Goal: Share content: Share content

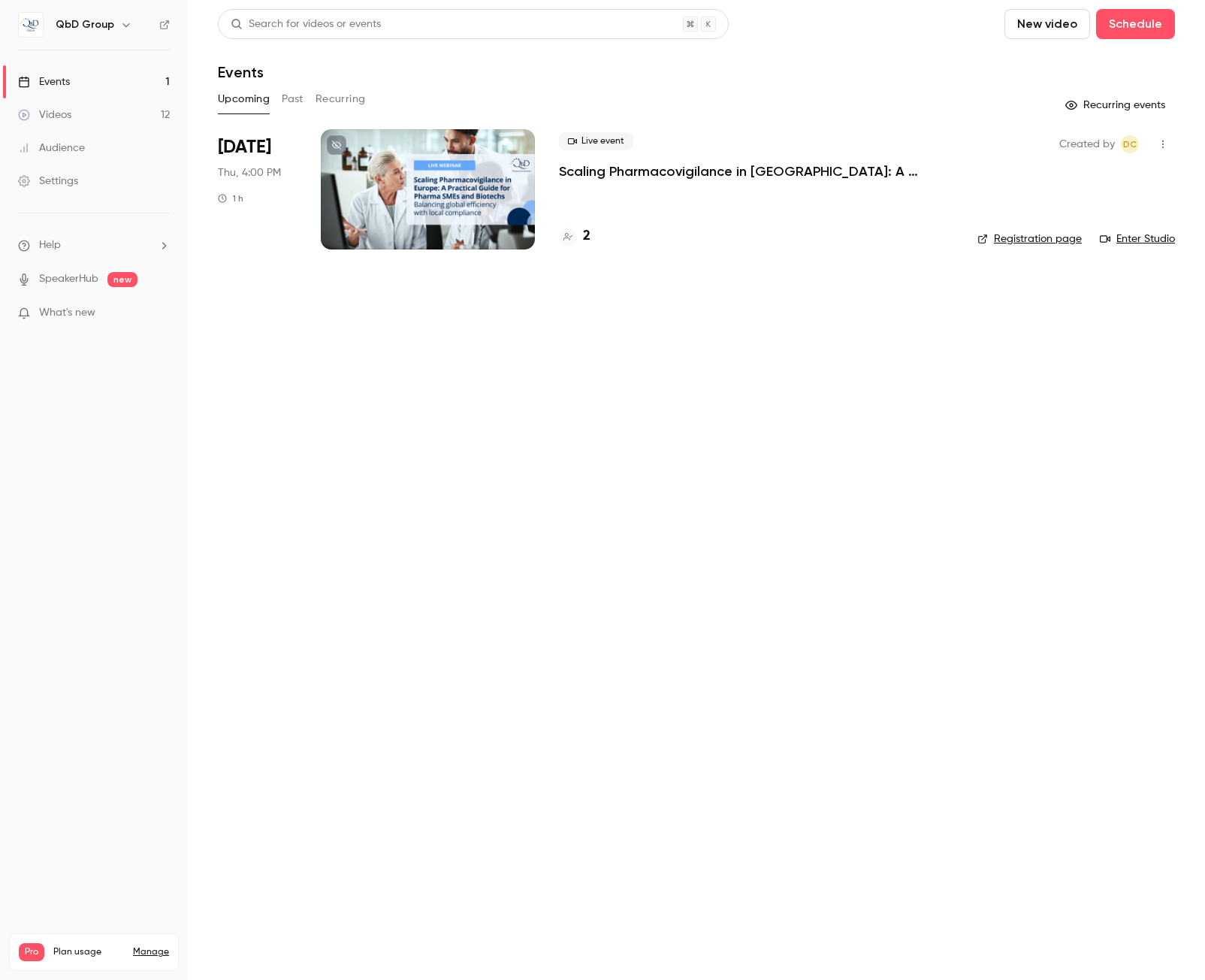
click at [1164, 146] on icon "button" at bounding box center [1163, 144] width 12 height 10
click at [683, 347] on div at bounding box center [602, 490] width 1205 height 980
click at [423, 167] on div at bounding box center [428, 189] width 214 height 120
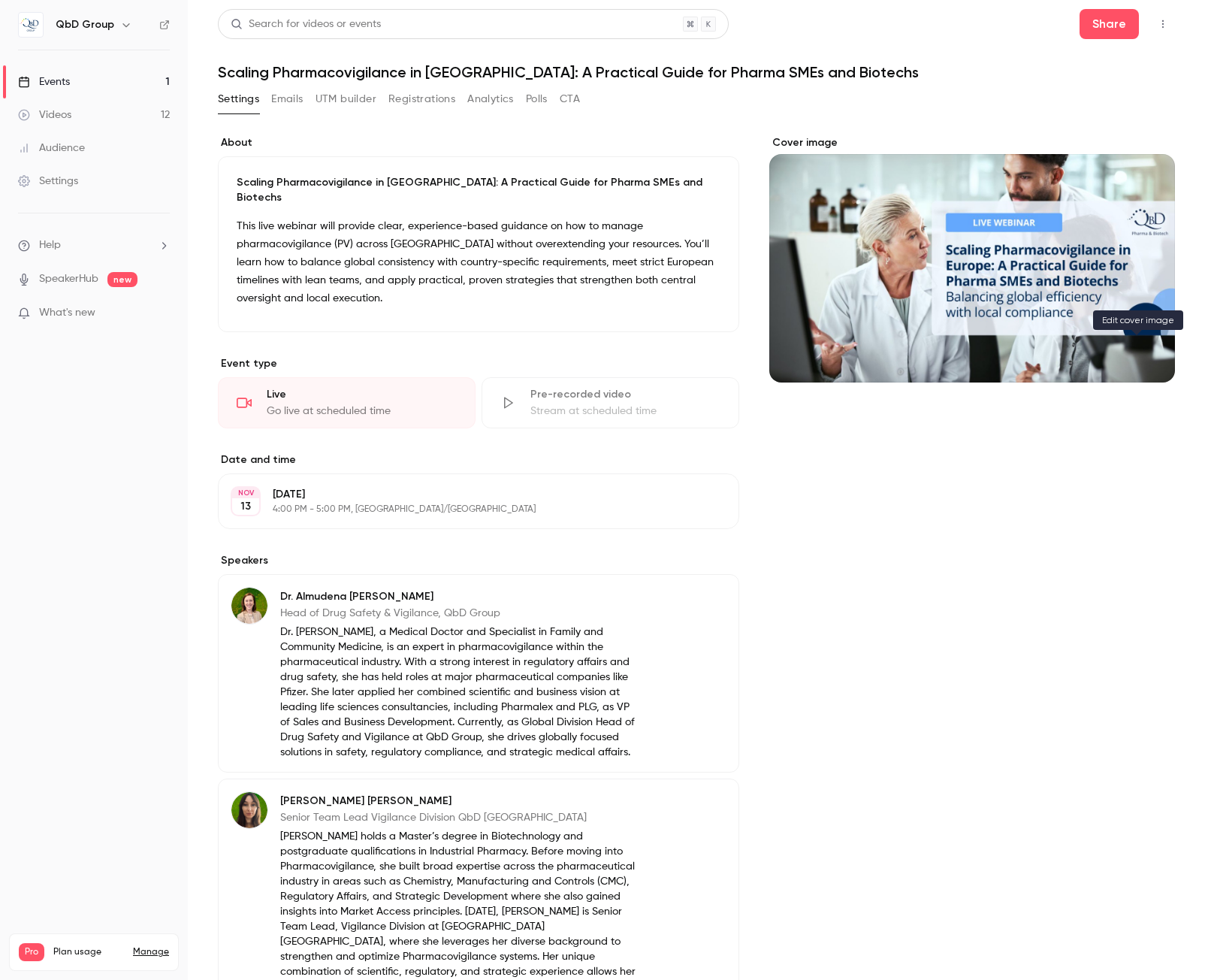
click at [1148, 353] on button "Cover image" at bounding box center [1148, 356] width 30 height 30
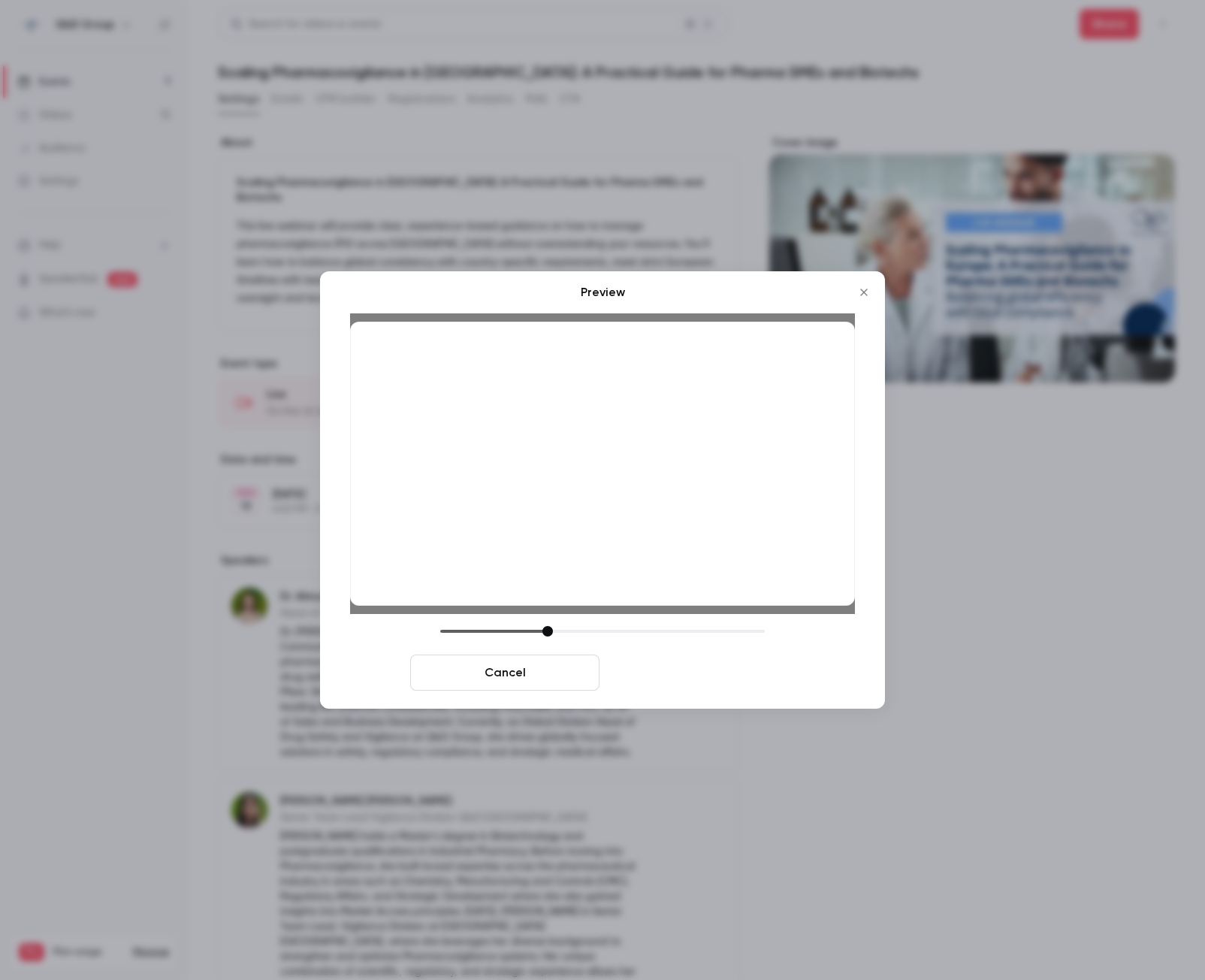
click at [682, 673] on button "Save cover" at bounding box center [700, 672] width 189 height 36
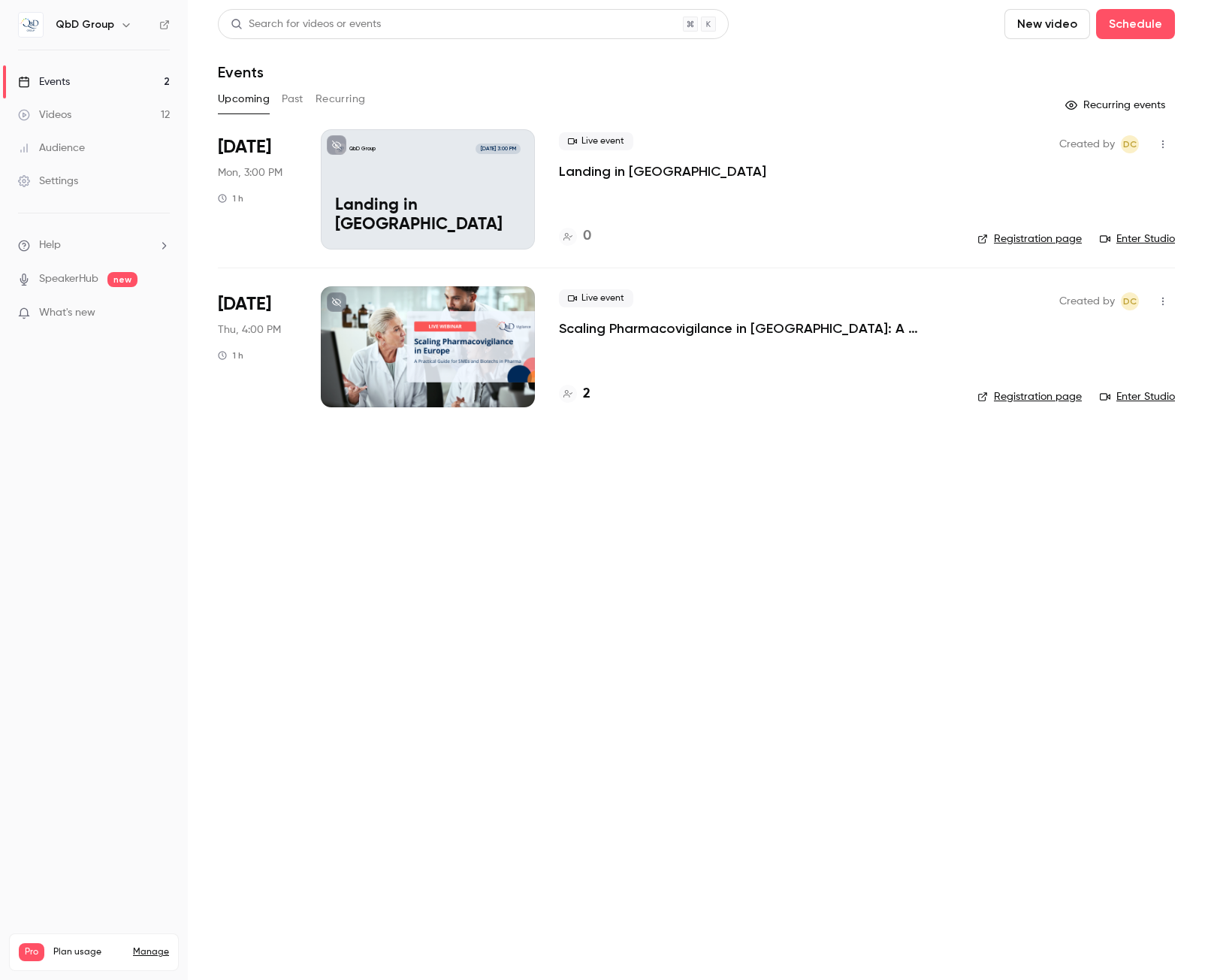
click at [54, 111] on div "Videos" at bounding box center [45, 115] width 54 height 15
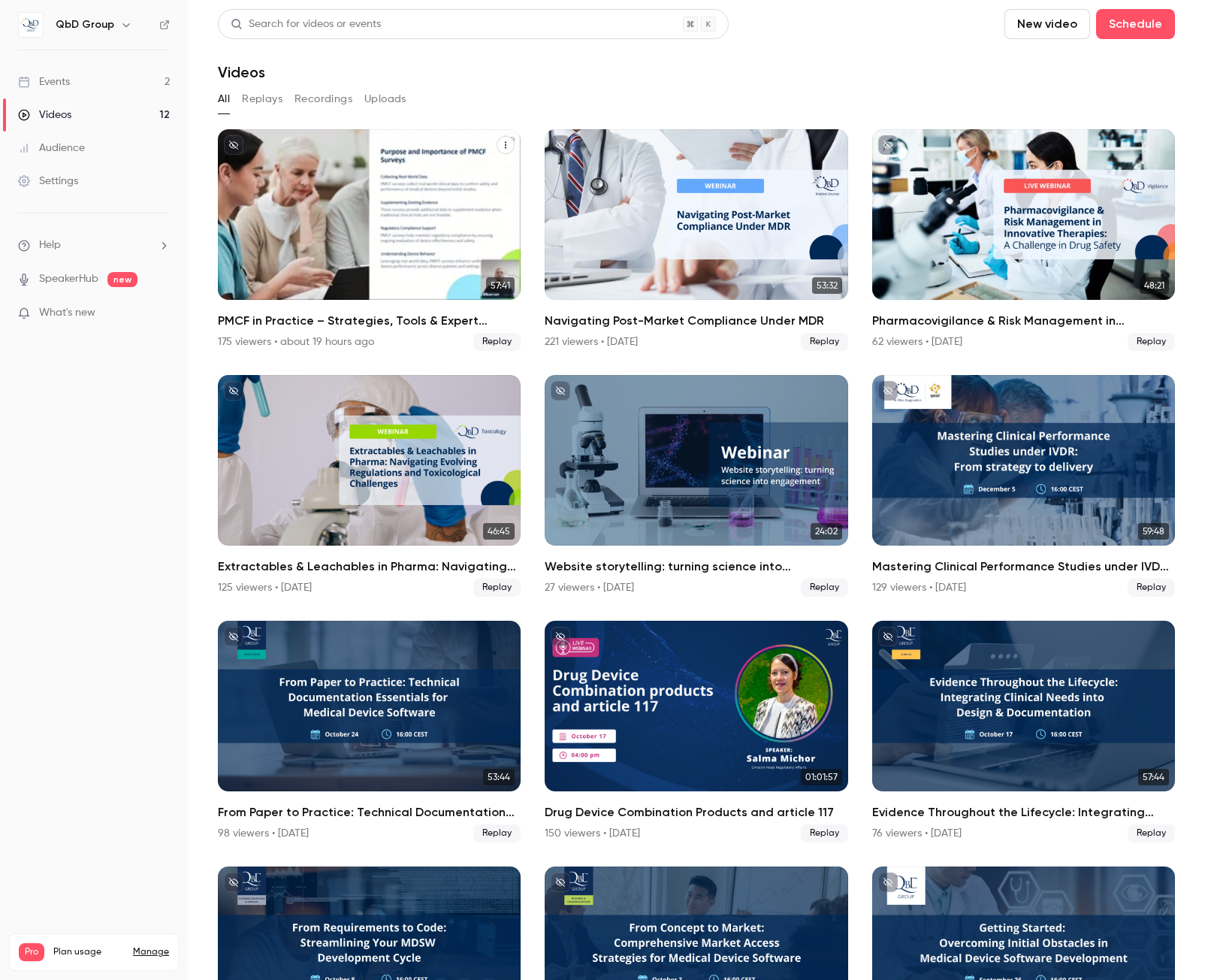
click at [369, 238] on div "PMCF in Practice – Strategies, Tools & Expert Insights" at bounding box center [369, 214] width 303 height 171
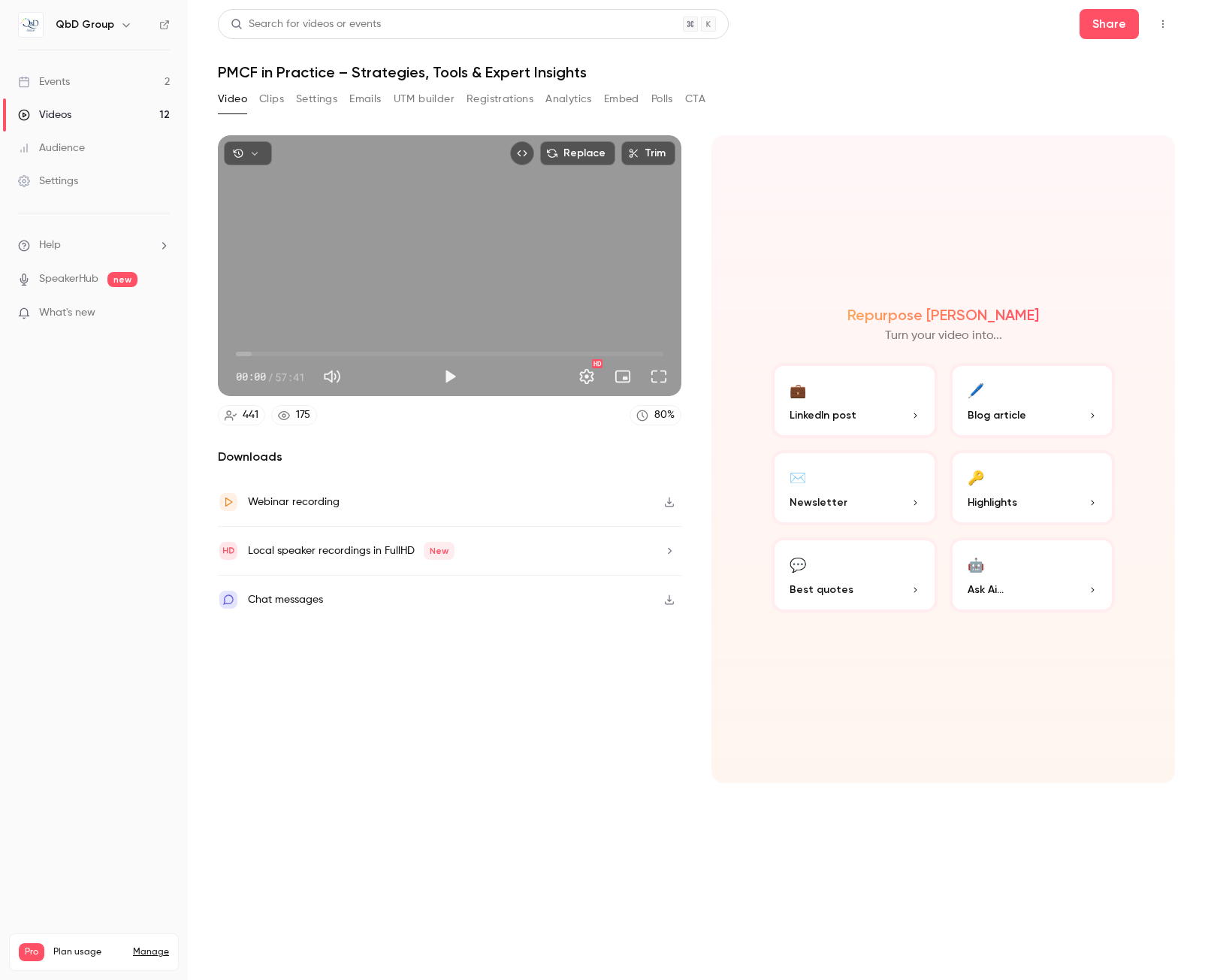
click at [441, 381] on button "Play" at bounding box center [450, 376] width 30 height 30
click at [664, 379] on button "Full screen" at bounding box center [658, 376] width 30 height 30
drag, startPoint x: 241, startPoint y: 353, endPoint x: 252, endPoint y: 353, distance: 11.0
click at [252, 353] on span "02:07" at bounding box center [251, 354] width 5 height 5
drag, startPoint x: 254, startPoint y: 355, endPoint x: 268, endPoint y: 354, distance: 14.0
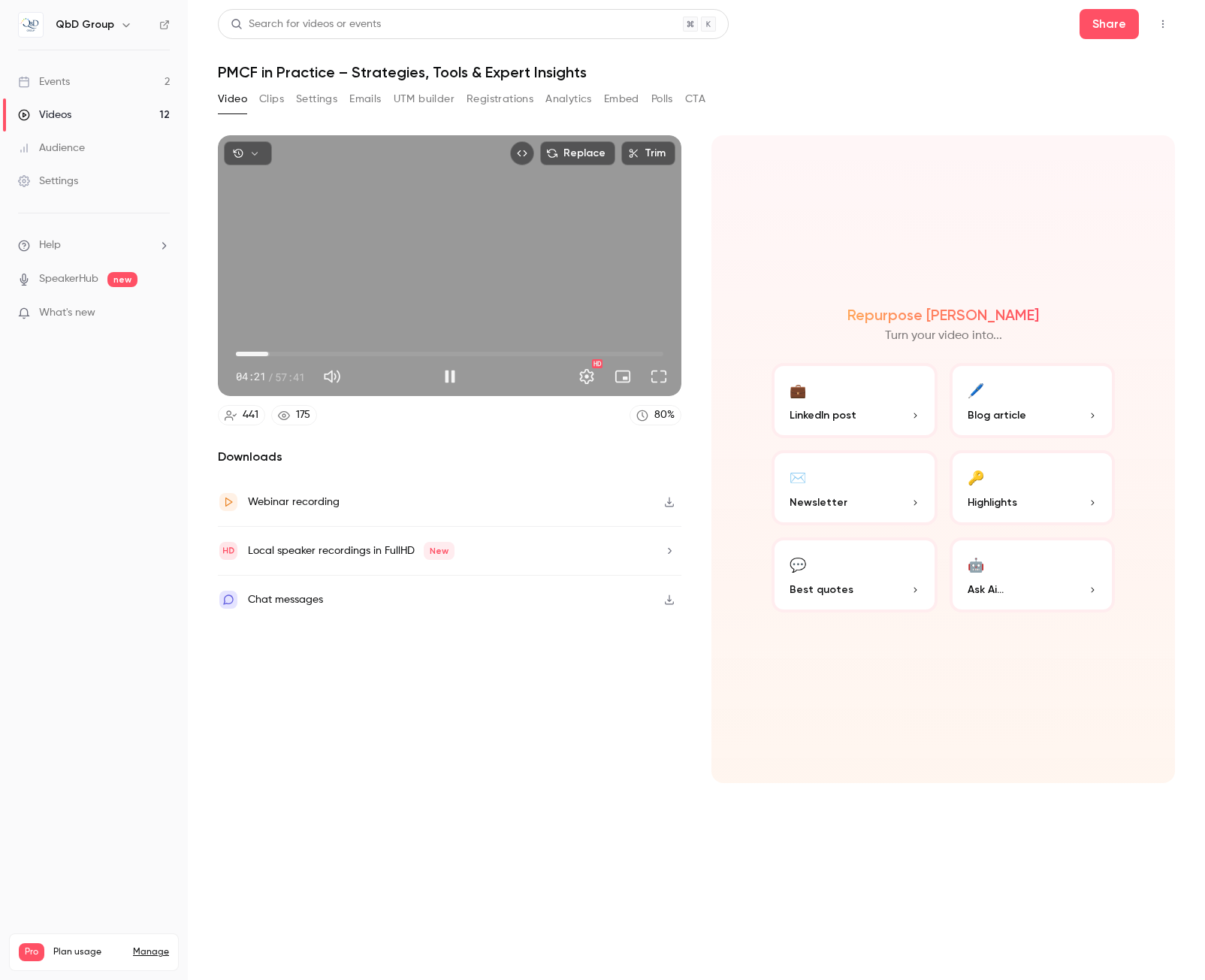
click at [268, 354] on span "04:21" at bounding box center [268, 354] width 5 height 5
click at [270, 353] on span "04:33" at bounding box center [270, 354] width 5 height 5
click at [272, 354] on span "04:34" at bounding box center [270, 354] width 5 height 5
click at [274, 354] on span "04:52" at bounding box center [271, 354] width 5 height 5
click at [272, 355] on span "05:16" at bounding box center [274, 354] width 5 height 5
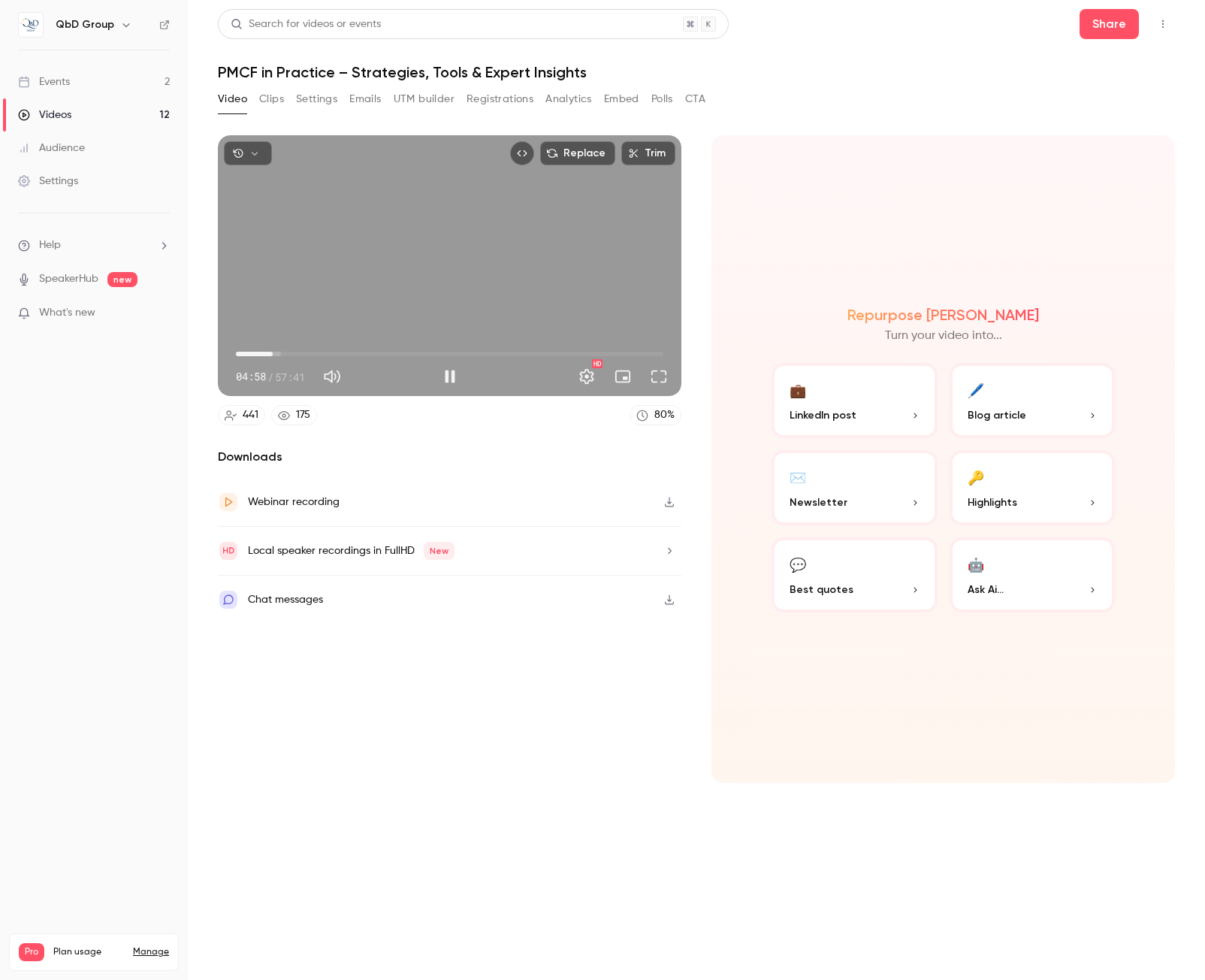
click at [271, 355] on span "04:58" at bounding box center [272, 354] width 5 height 5
click at [271, 355] on span "04:45" at bounding box center [271, 354] width 5 height 5
click at [449, 379] on button "Pause" at bounding box center [450, 376] width 30 height 30
drag, startPoint x: 452, startPoint y: 377, endPoint x: 434, endPoint y: 376, distance: 18.0
click at [452, 377] on button "Play" at bounding box center [450, 376] width 30 height 30
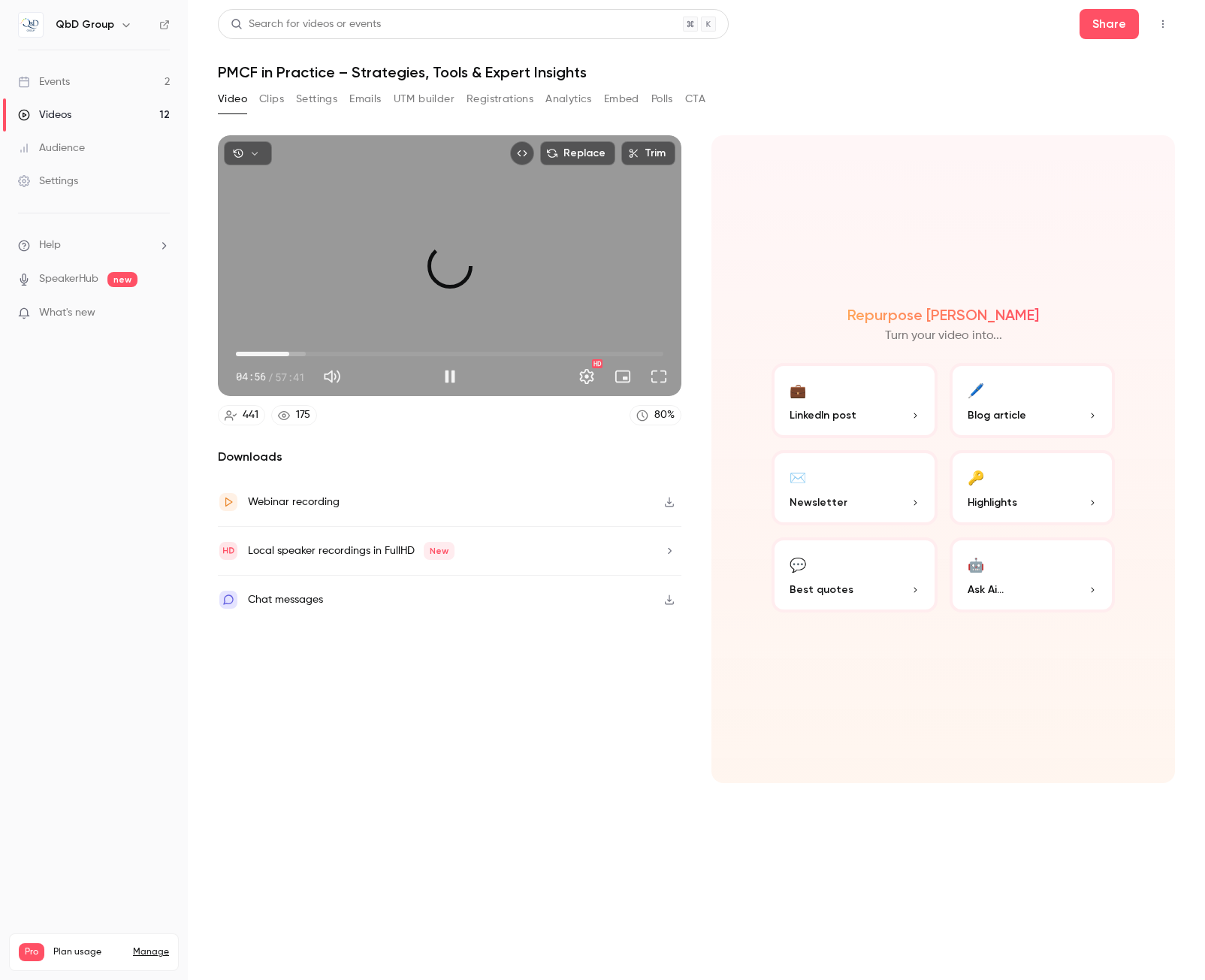
click at [289, 353] on span "07:11" at bounding box center [450, 354] width 428 height 24
click at [297, 352] on span "07:12" at bounding box center [450, 354] width 428 height 24
click at [306, 355] on span "08:18" at bounding box center [450, 354] width 428 height 24
click at [314, 355] on span "09:25" at bounding box center [450, 354] width 428 height 24
click at [325, 355] on span "12:03" at bounding box center [450, 354] width 428 height 24
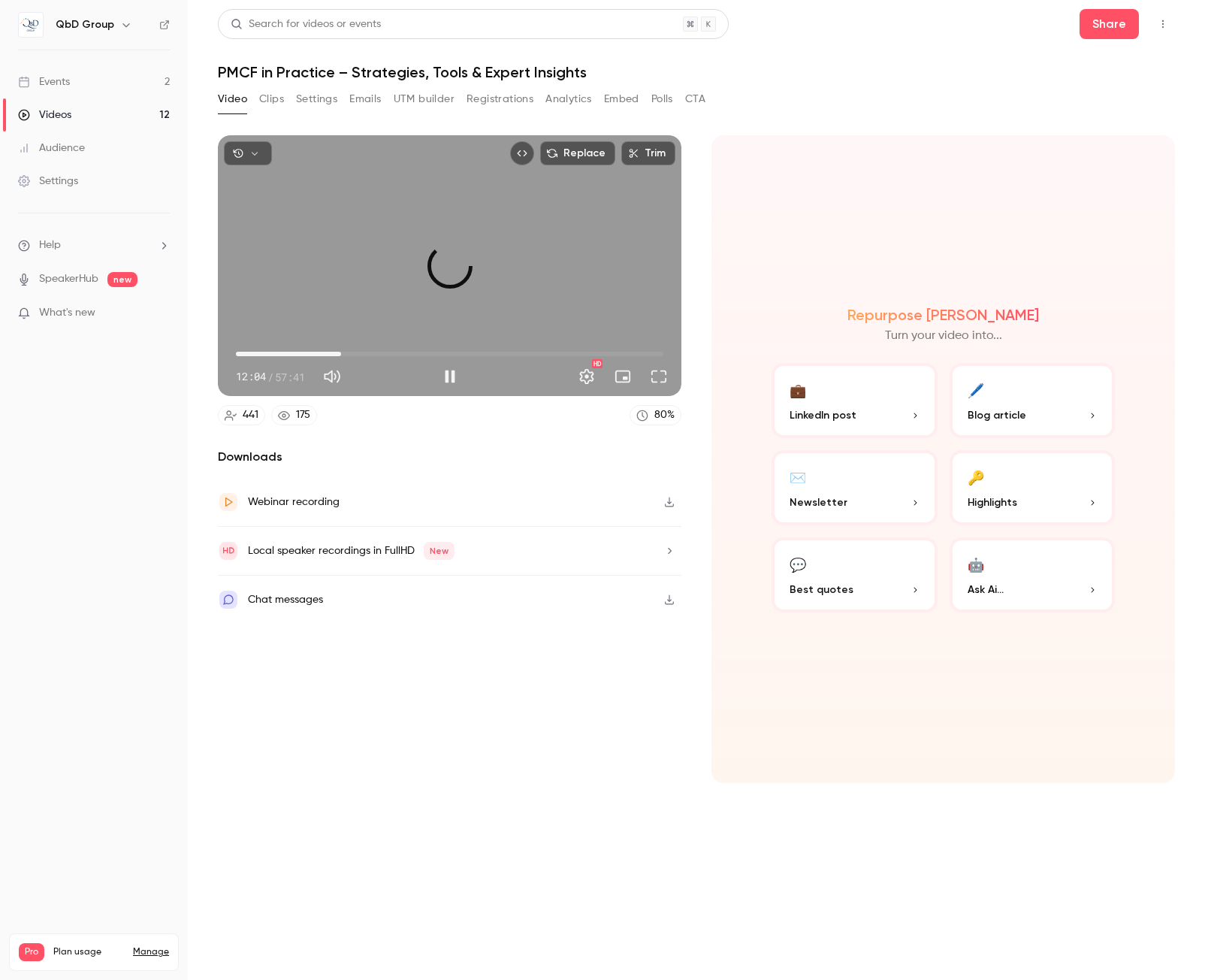
click at [341, 349] on span "14:11" at bounding box center [450, 354] width 428 height 24
click at [352, 353] on span "15:36" at bounding box center [450, 354] width 428 height 24
click at [346, 356] on span "14:54" at bounding box center [346, 354] width 5 height 5
click at [349, 354] on span "15:19" at bounding box center [349, 354] width 5 height 5
click at [444, 373] on button "Pause" at bounding box center [450, 376] width 30 height 30
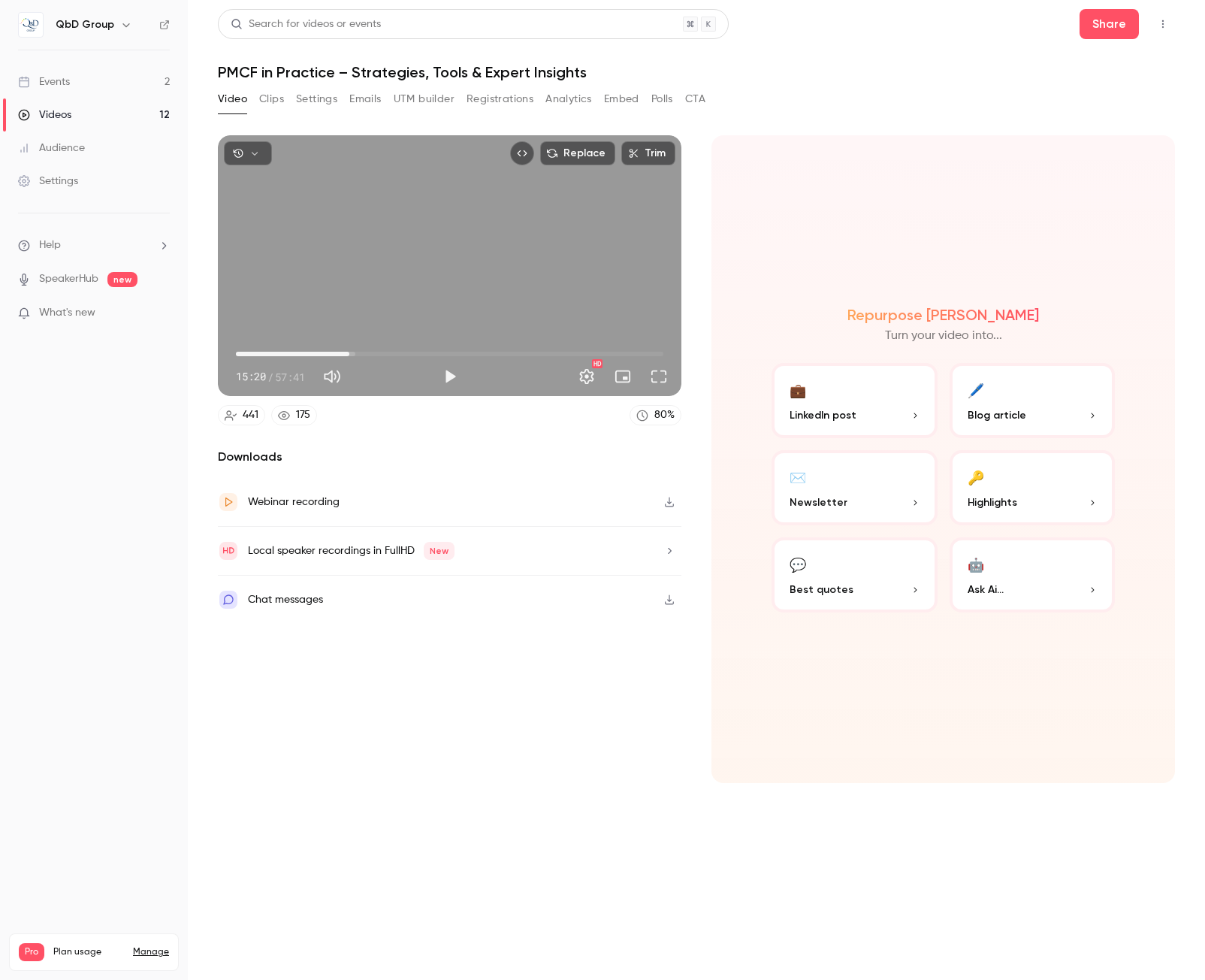
click at [403, 355] on span "15:20" at bounding box center [450, 354] width 428 height 24
click at [417, 355] on span "22:30" at bounding box center [450, 354] width 428 height 24
click at [429, 355] on span "24:32" at bounding box center [450, 354] width 428 height 24
click at [443, 355] on span "26:03" at bounding box center [450, 354] width 428 height 24
click at [455, 355] on span "29:36" at bounding box center [450, 354] width 428 height 24
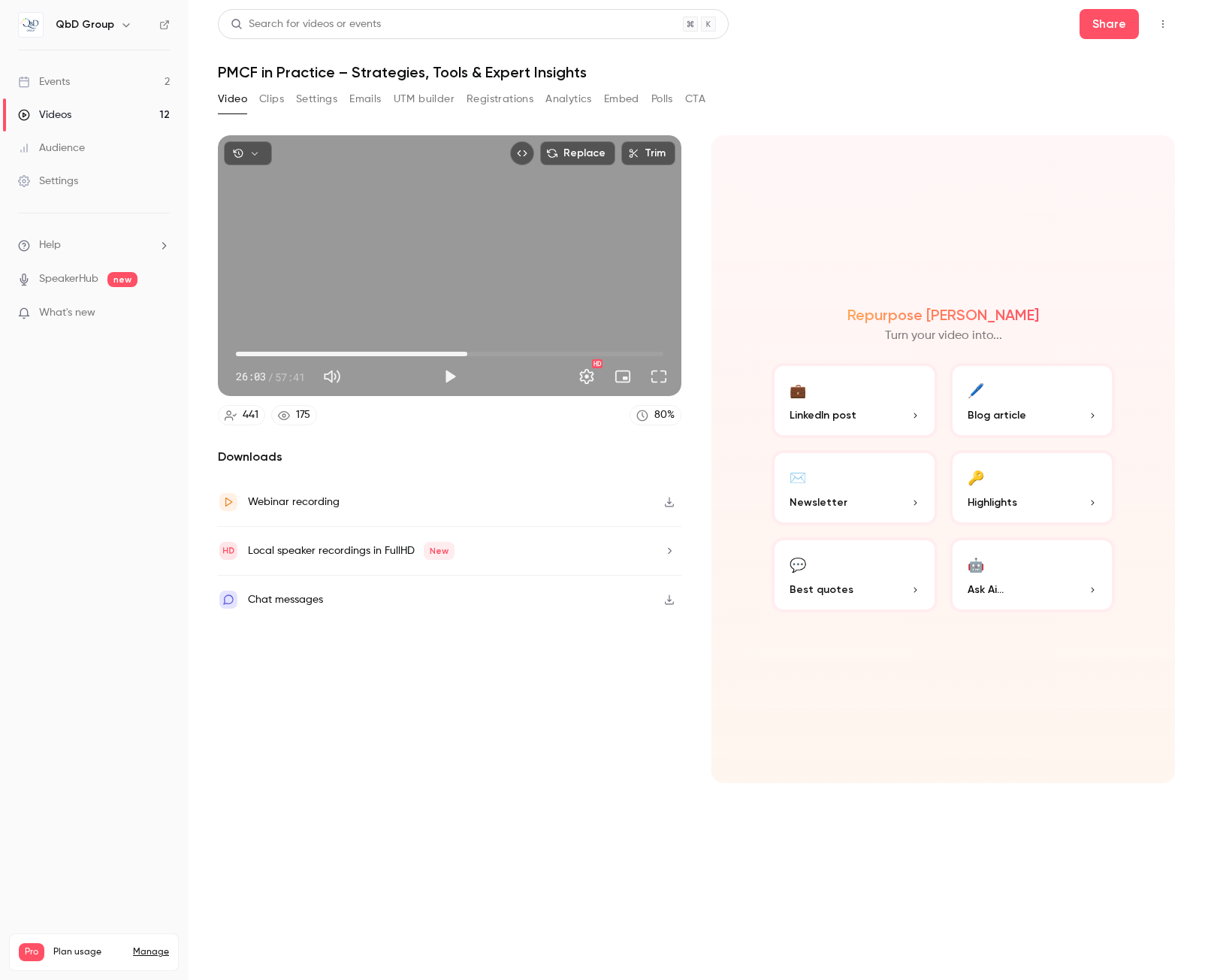
click at [467, 352] on span "31:13" at bounding box center [450, 354] width 428 height 24
click at [462, 352] on span "30:30" at bounding box center [462, 354] width 5 height 5
click at [454, 369] on button "Play" at bounding box center [450, 376] width 30 height 30
click at [461, 352] on span "30:34" at bounding box center [463, 354] width 5 height 5
click at [449, 354] on span "28:41" at bounding box center [448, 354] width 5 height 5
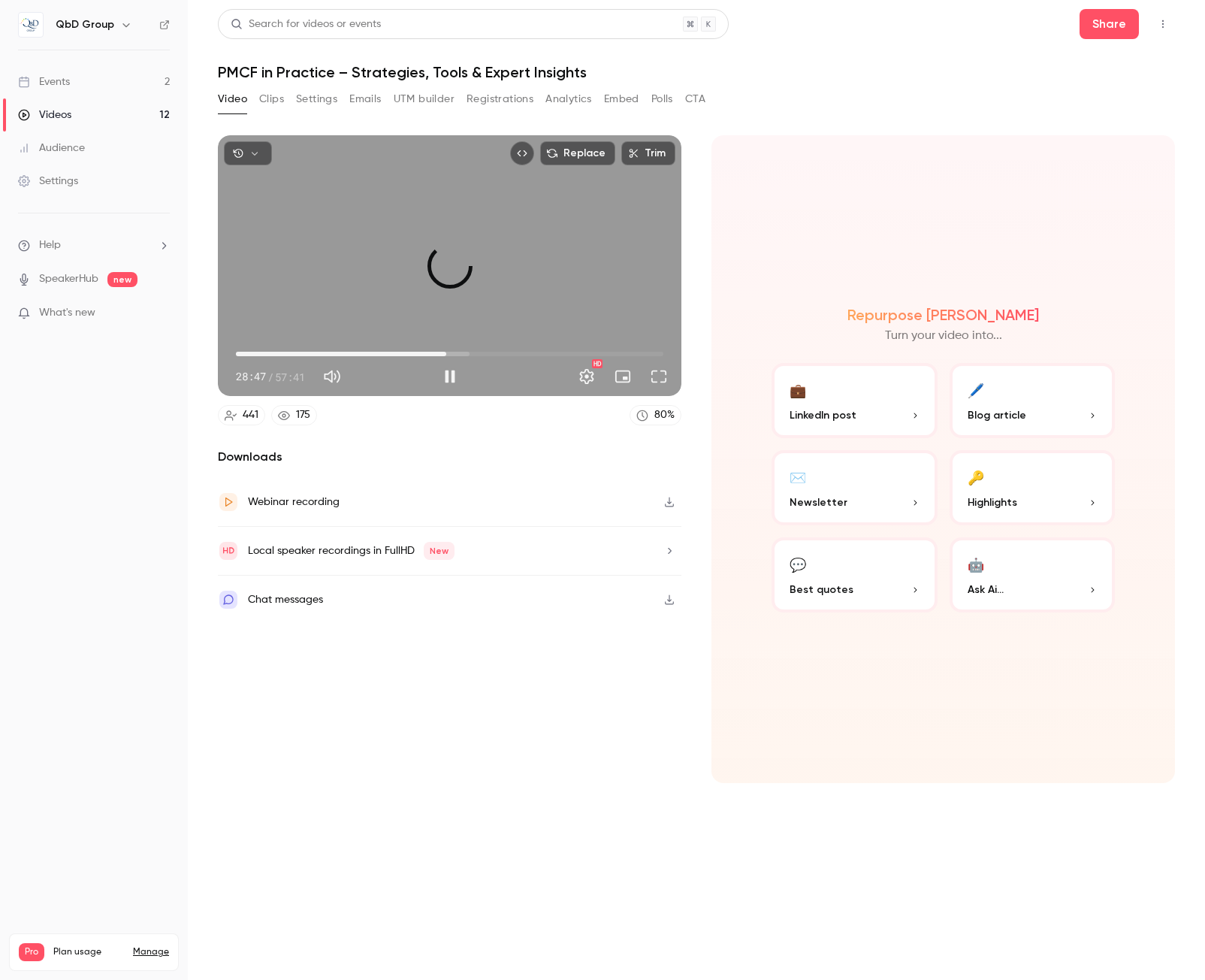
click at [446, 355] on span "28:23" at bounding box center [446, 354] width 5 height 5
click at [436, 353] on span "26:58" at bounding box center [450, 354] width 428 height 24
click at [441, 353] on span "27:46" at bounding box center [441, 354] width 5 height 5
click at [441, 353] on span "27:47" at bounding box center [441, 354] width 5 height 5
click at [439, 354] on span "27:22" at bounding box center [439, 354] width 5 height 5
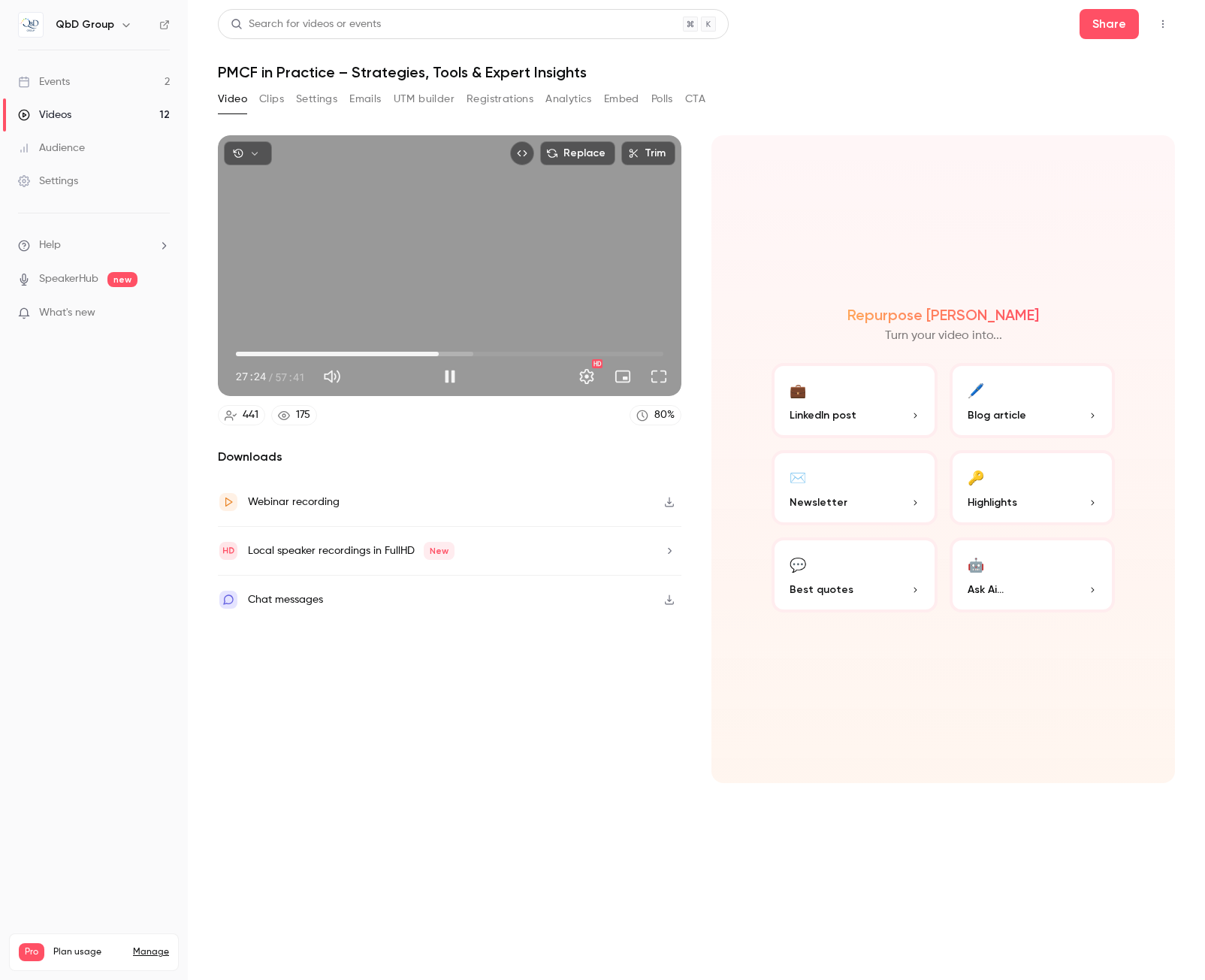
click at [452, 378] on button "Pause" at bounding box center [450, 376] width 30 height 30
click at [461, 352] on span "27:24" at bounding box center [450, 354] width 428 height 24
click at [494, 352] on span "30:18" at bounding box center [450, 354] width 428 height 24
click at [511, 351] on span "37:00" at bounding box center [450, 354] width 428 height 24
click at [524, 351] on span "37:00" at bounding box center [450, 354] width 428 height 24
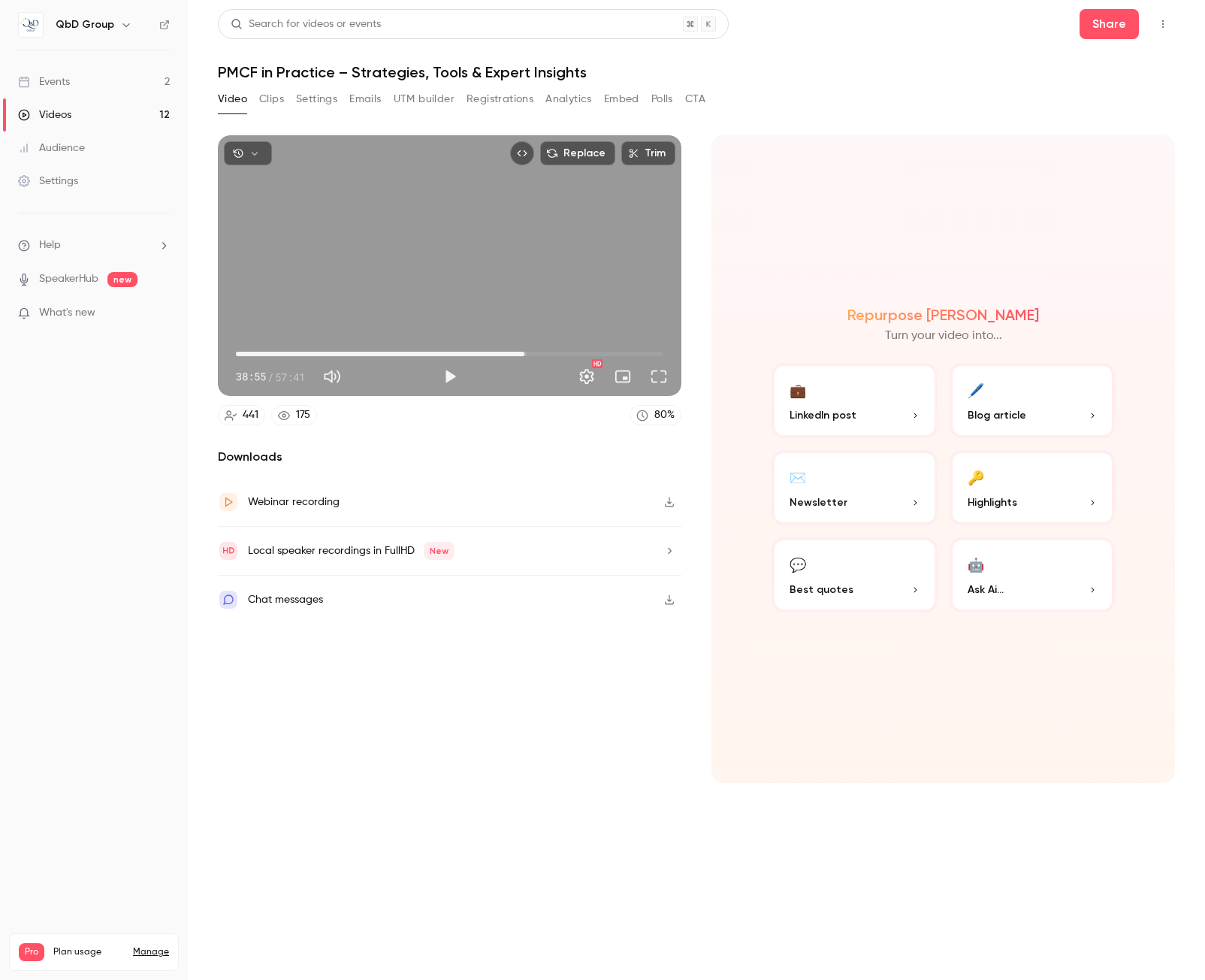
click at [537, 351] on span "38:55" at bounding box center [450, 354] width 428 height 24
click at [525, 352] on span "40:39" at bounding box center [450, 354] width 428 height 24
click at [523, 353] on span "39:01" at bounding box center [524, 354] width 5 height 5
click at [515, 355] on span "38:01" at bounding box center [517, 354] width 5 height 5
click at [451, 374] on button "Play" at bounding box center [450, 376] width 30 height 30
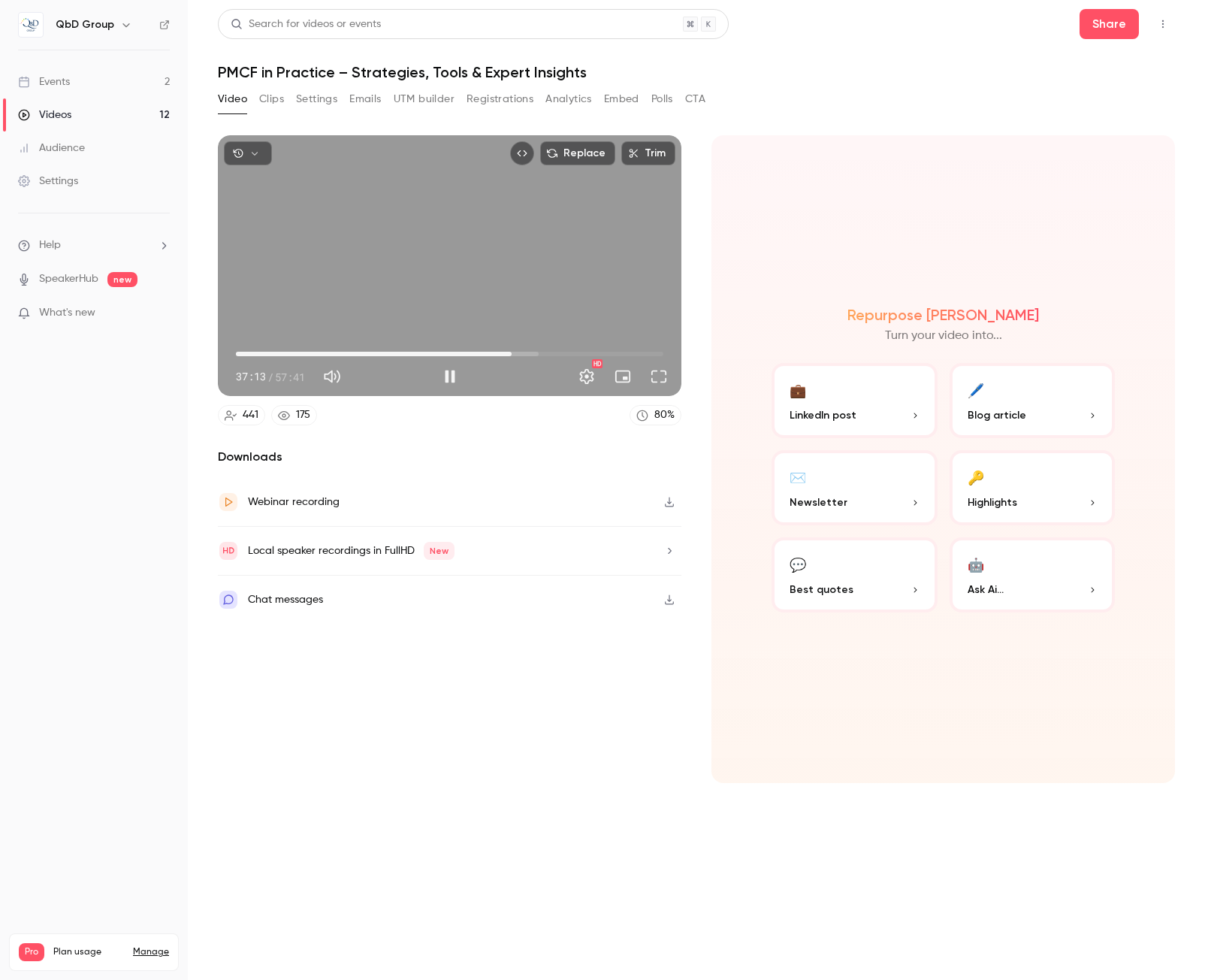
click at [514, 353] on span "37:13" at bounding box center [512, 354] width 5 height 5
click at [517, 352] on span "38:15" at bounding box center [519, 354] width 5 height 5
click at [515, 354] on span "37:24" at bounding box center [512, 354] width 5 height 5
click at [451, 377] on button "Pause" at bounding box center [450, 376] width 30 height 30
click at [535, 355] on span "40:14" at bounding box center [450, 354] width 428 height 24
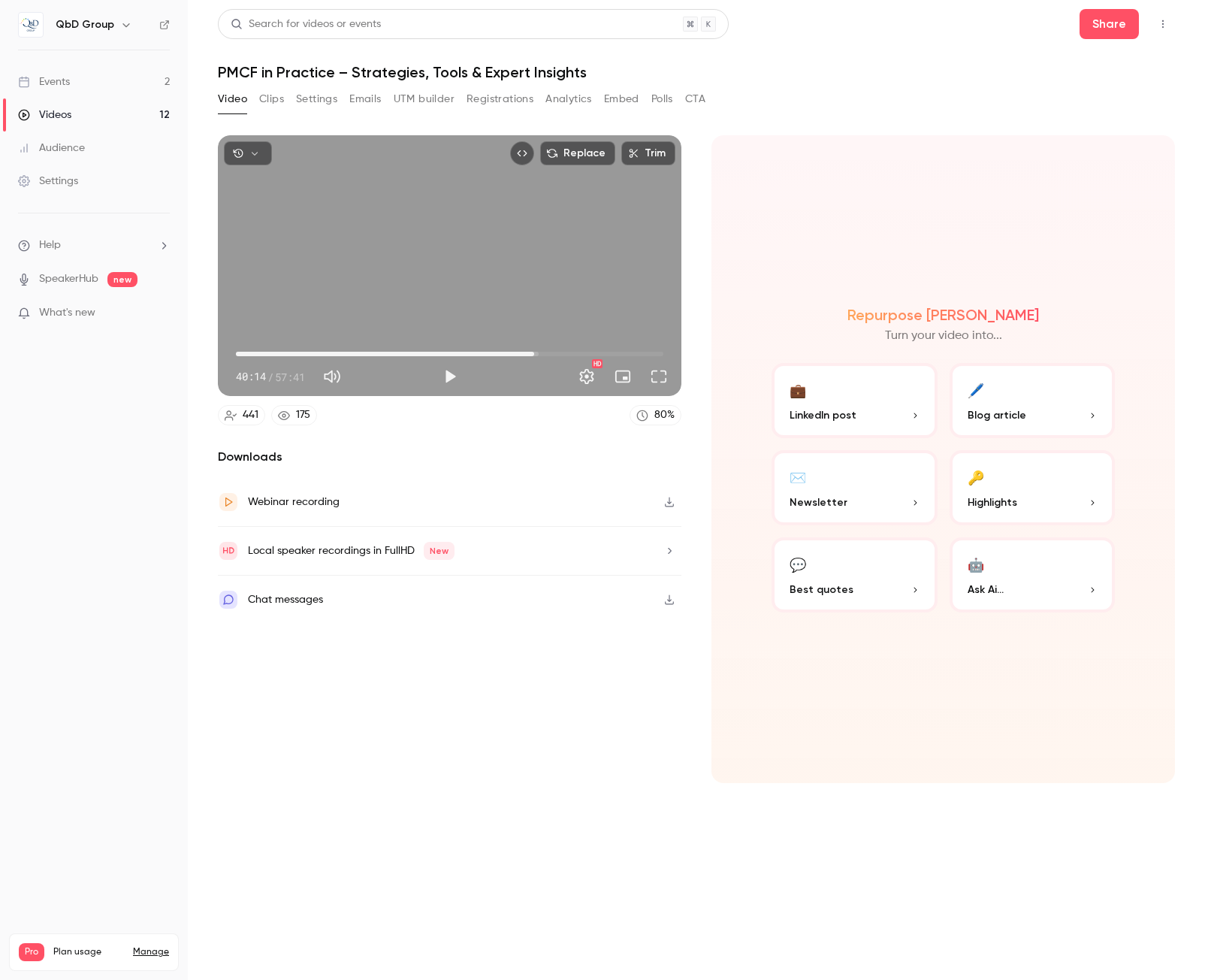
click at [550, 351] on span "40:14" at bounding box center [450, 354] width 428 height 24
click at [564, 351] on span "42:28" at bounding box center [450, 354] width 428 height 24
click at [575, 352] on span "45:49" at bounding box center [450, 354] width 428 height 24
click at [450, 373] on button "Play" at bounding box center [450, 376] width 30 height 30
click at [448, 377] on button "Pause" at bounding box center [450, 376] width 30 height 30
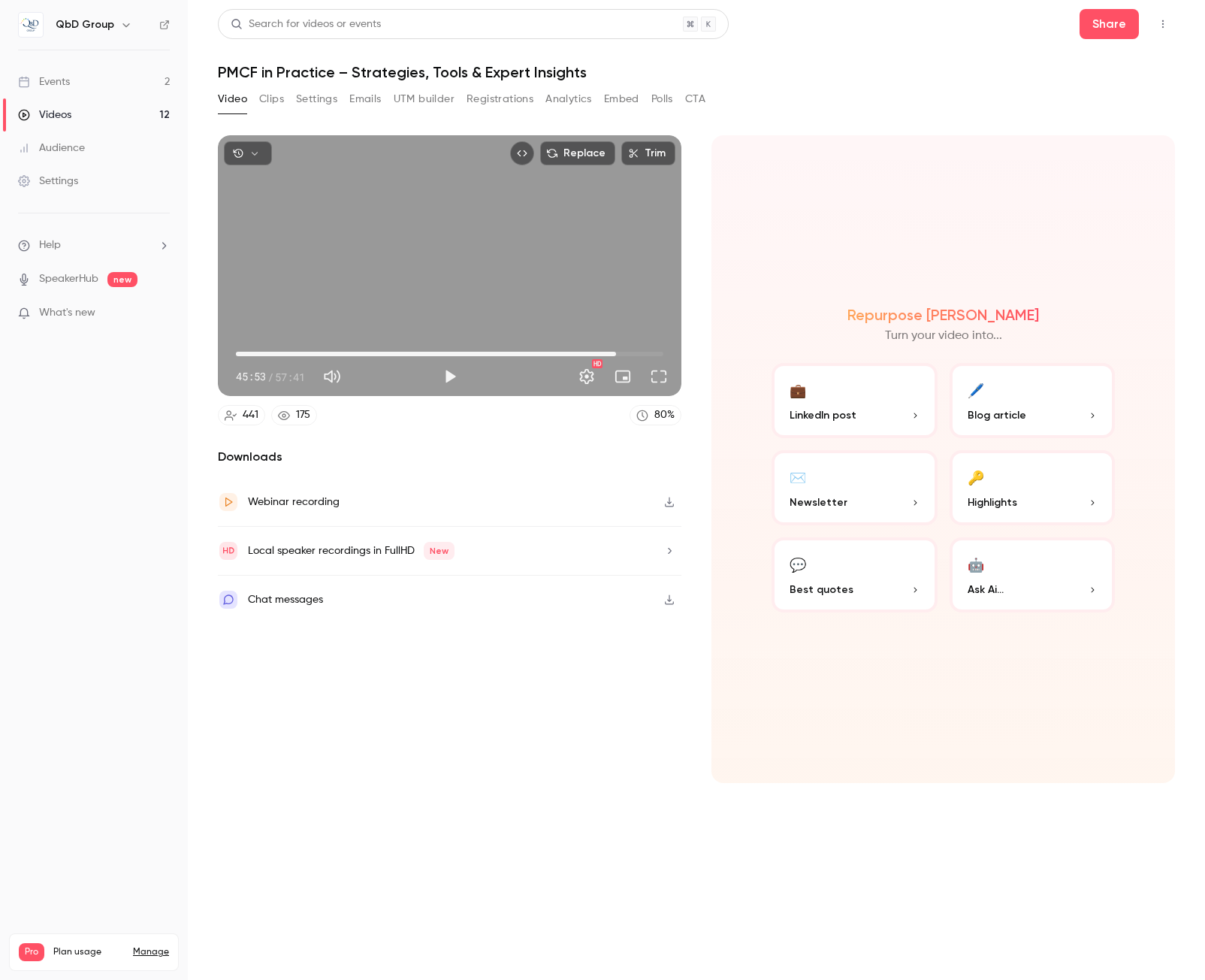
click at [616, 351] on span "51:17" at bounding box center [450, 354] width 428 height 24
click at [632, 350] on span "51:17" at bounding box center [450, 354] width 428 height 24
click at [644, 353] on span "55:03" at bounding box center [450, 354] width 428 height 24
click at [654, 353] on span "56:22" at bounding box center [450, 354] width 428 height 24
click at [441, 370] on button "Play" at bounding box center [450, 376] width 30 height 30
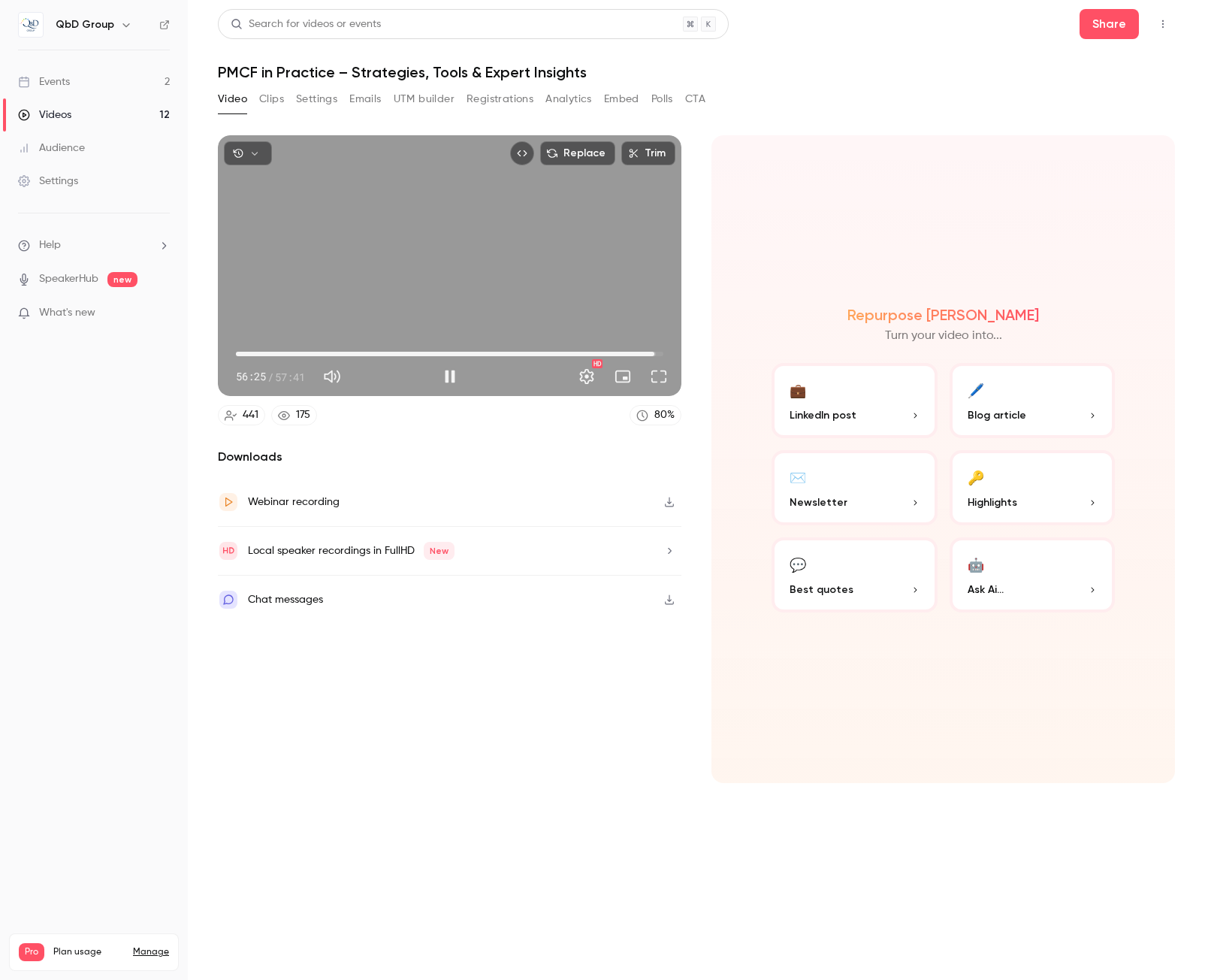
click at [406, 281] on div "Replace Trim 56:25 56:25 / 57:41 HD" at bounding box center [450, 265] width 464 height 260
type input "******"
click at [621, 93] on button "Embed" at bounding box center [621, 99] width 35 height 24
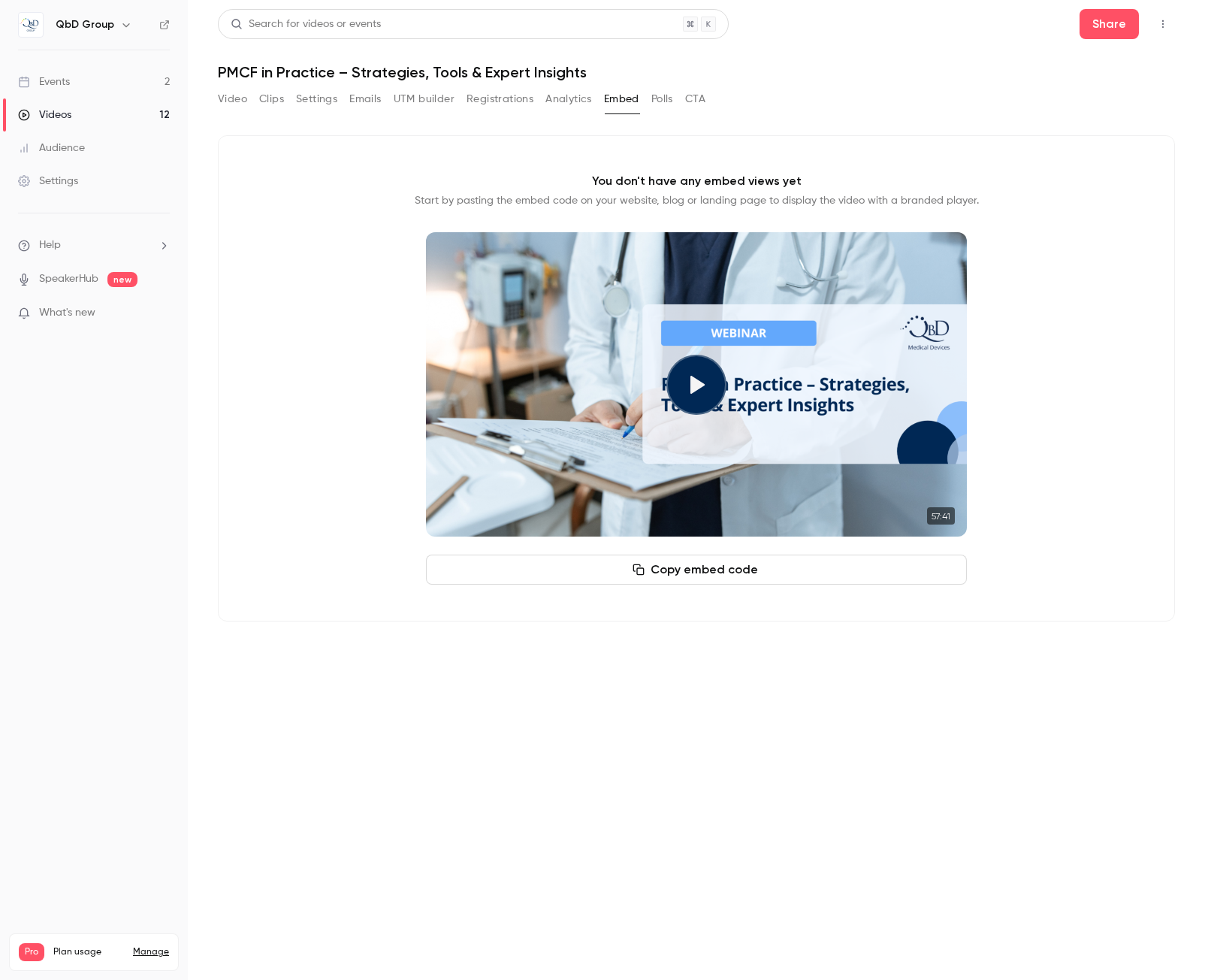
click at [720, 572] on button "Copy embed code" at bounding box center [696, 570] width 541 height 30
